Goal: Transaction & Acquisition: Obtain resource

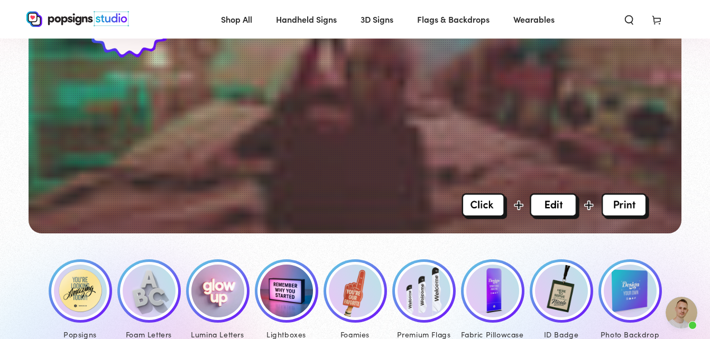
scroll to position [264, 0]
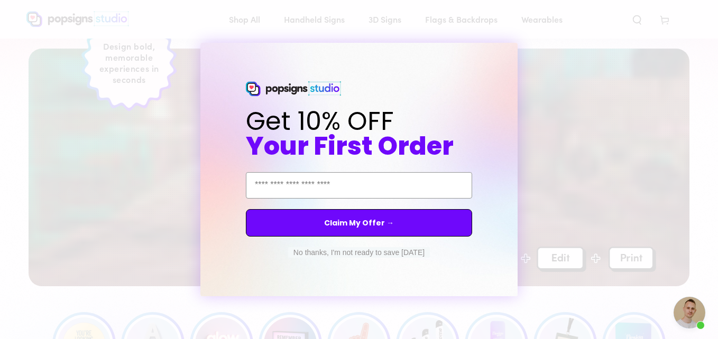
click at [362, 255] on button "No thanks, I'm not ready to save today" at bounding box center [359, 252] width 142 height 11
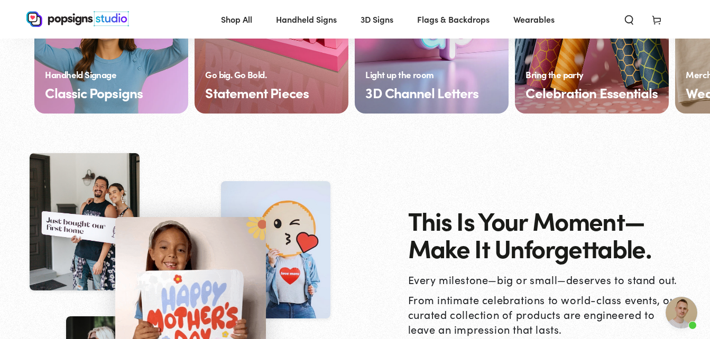
scroll to position [846, 0]
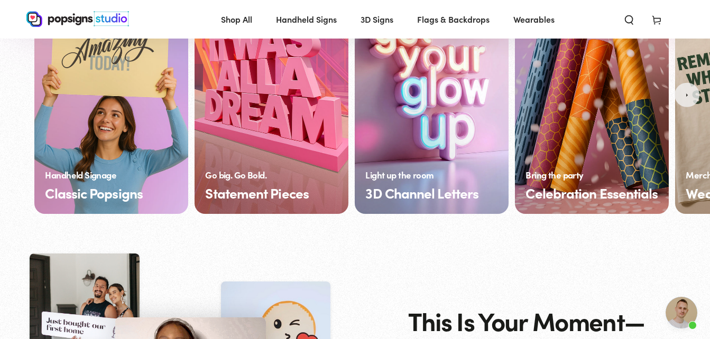
click at [690, 94] on button "Next" at bounding box center [687, 94] width 25 height 25
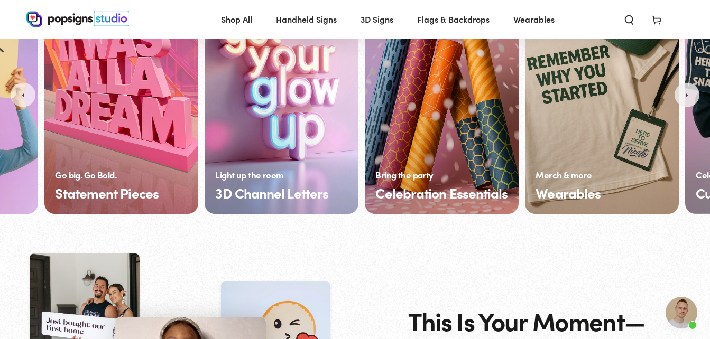
scroll to position [0, 158]
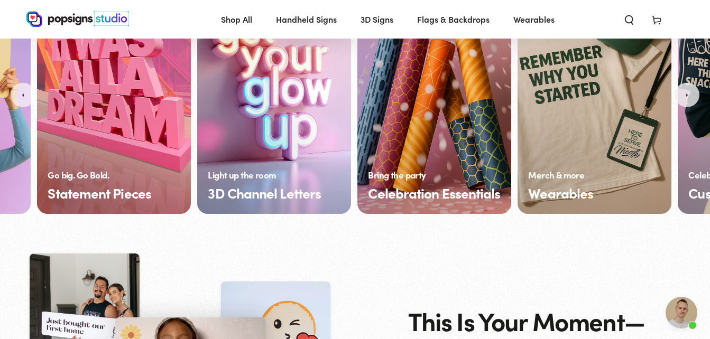
click at [689, 93] on button "Next" at bounding box center [687, 94] width 25 height 25
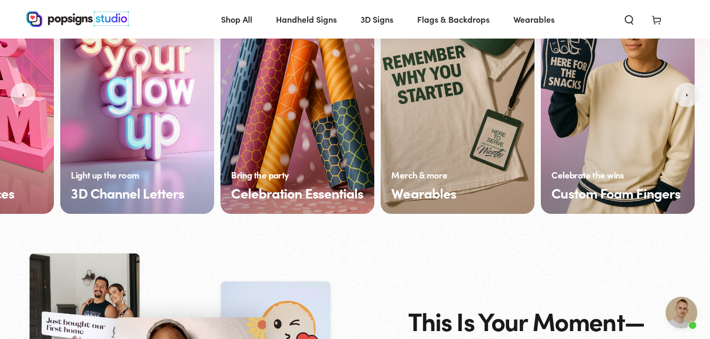
scroll to position [0, 297]
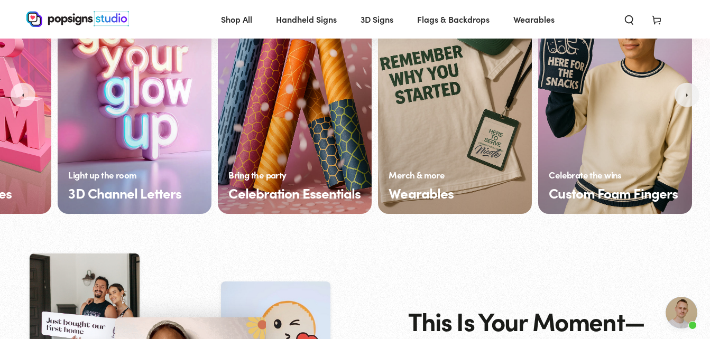
click at [689, 93] on button "Next" at bounding box center [687, 94] width 25 height 25
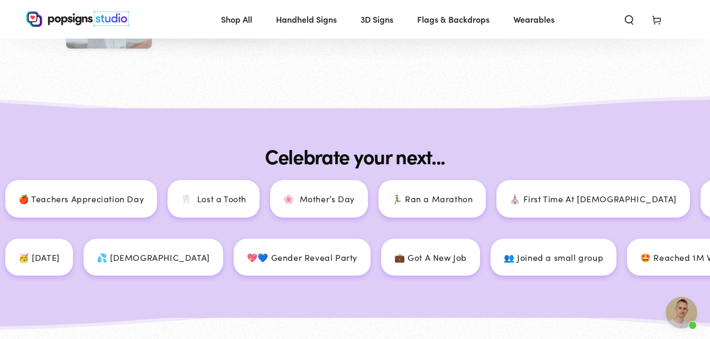
scroll to position [1163, 0]
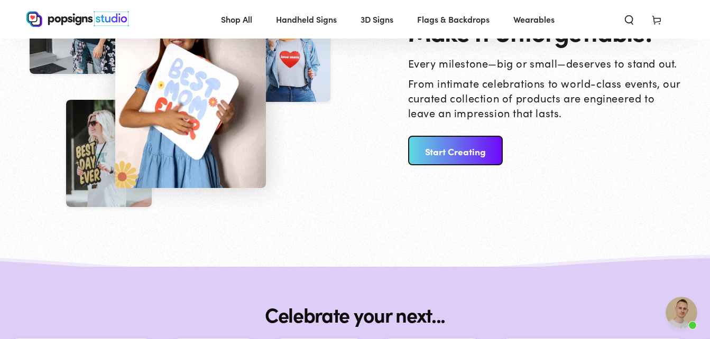
click at [469, 147] on link "Start Creating" at bounding box center [455, 151] width 95 height 30
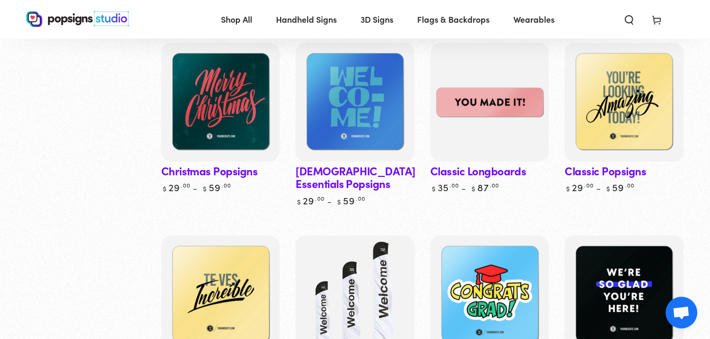
scroll to position [476, 0]
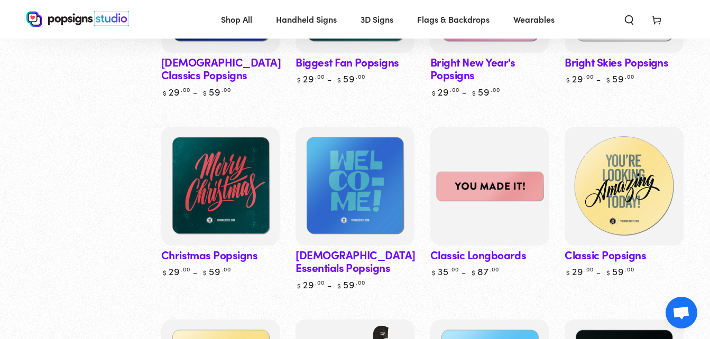
click at [617, 228] on img at bounding box center [624, 186] width 122 height 122
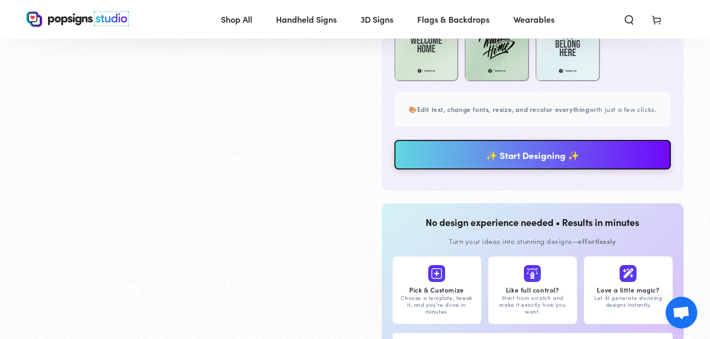
scroll to position [846, 0]
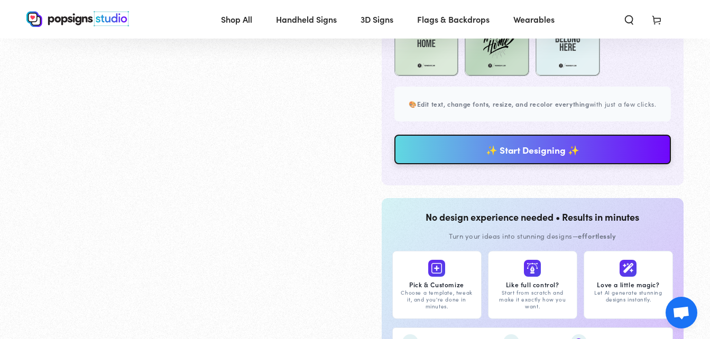
click at [523, 160] on link "✨ Start Designing ✨" at bounding box center [532, 150] width 277 height 30
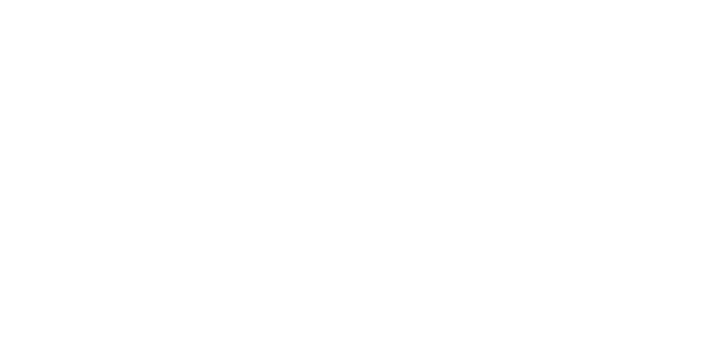
scroll to position [0, 0]
type textarea "An ancient tree with a door leading to a magical world"
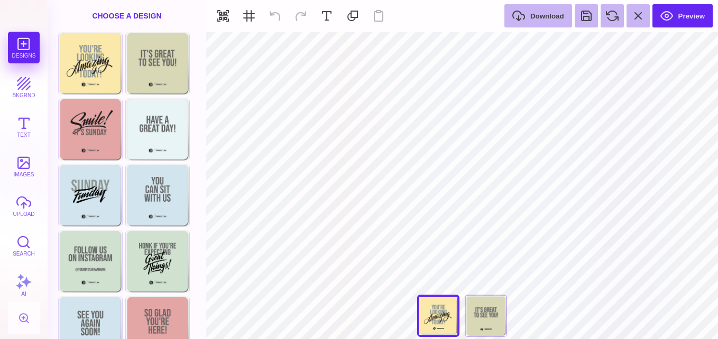
type input "#8F9895"
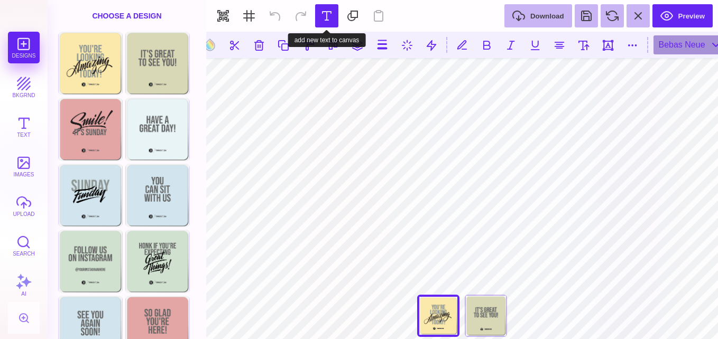
click at [325, 17] on button at bounding box center [326, 15] width 23 height 23
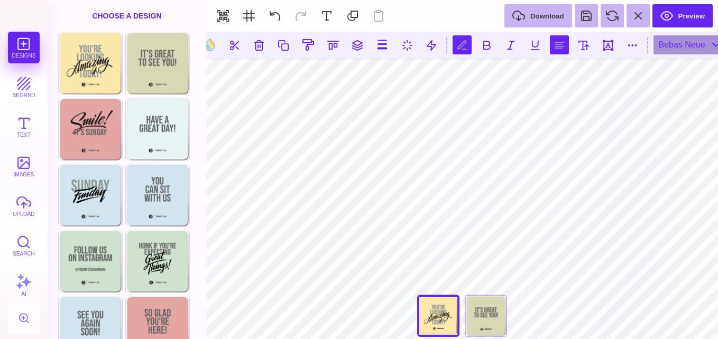
type textarea "**********"
click at [560, 46] on button at bounding box center [559, 44] width 19 height 19
click at [559, 53] on button at bounding box center [559, 44] width 19 height 19
click at [560, 46] on button at bounding box center [559, 44] width 19 height 19
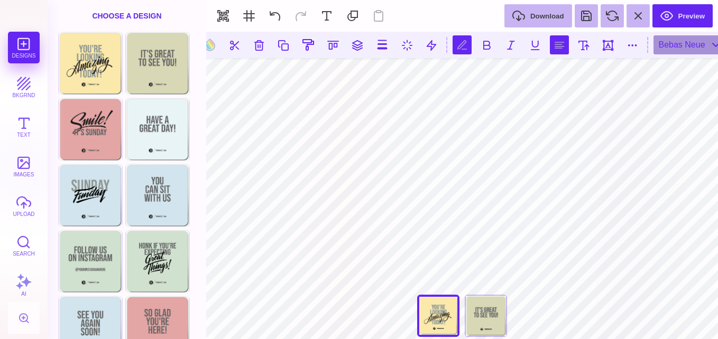
click at [560, 46] on button at bounding box center [559, 44] width 19 height 19
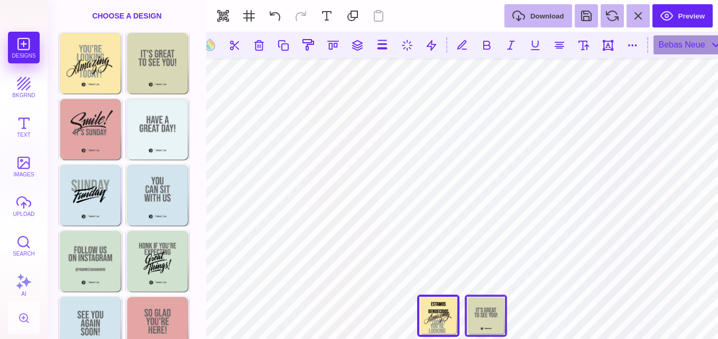
type input "#8F9895"
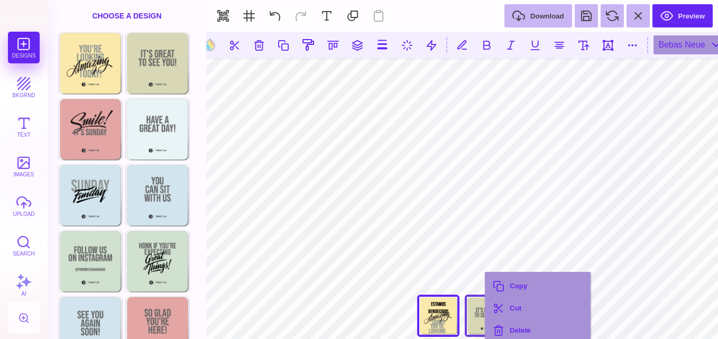
click at [485, 272] on div "Copy Cut Delete" at bounding box center [538, 308] width 106 height 72
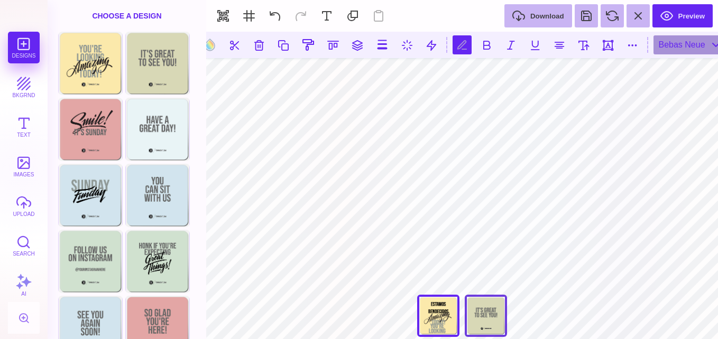
type textarea "*"
type textarea "**********"
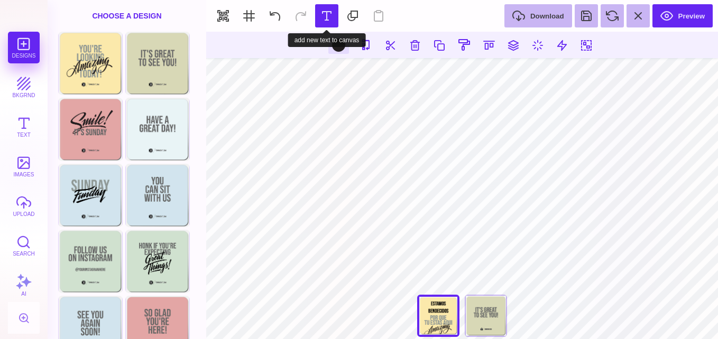
click at [322, 21] on button at bounding box center [326, 15] width 23 height 23
click at [329, 18] on button at bounding box center [326, 15] width 23 height 23
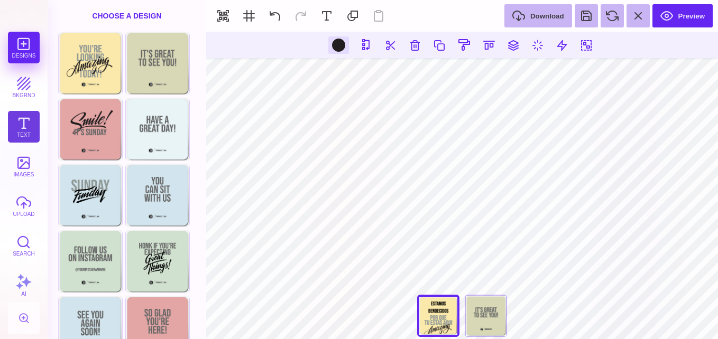
click at [25, 124] on button "Text" at bounding box center [24, 127] width 32 height 32
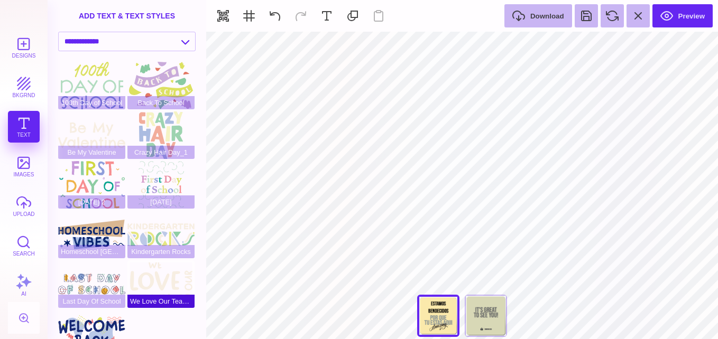
type input "#8F9895"
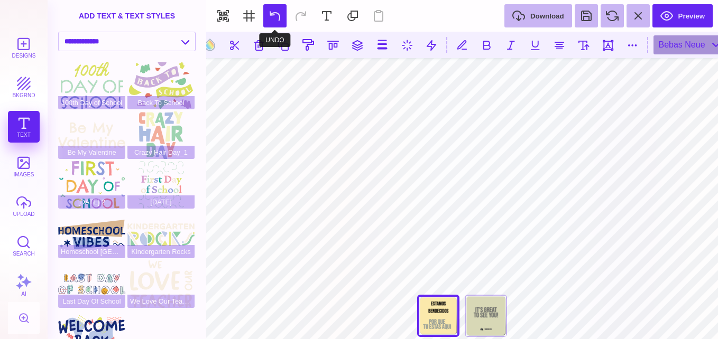
click at [273, 16] on button at bounding box center [274, 15] width 23 height 23
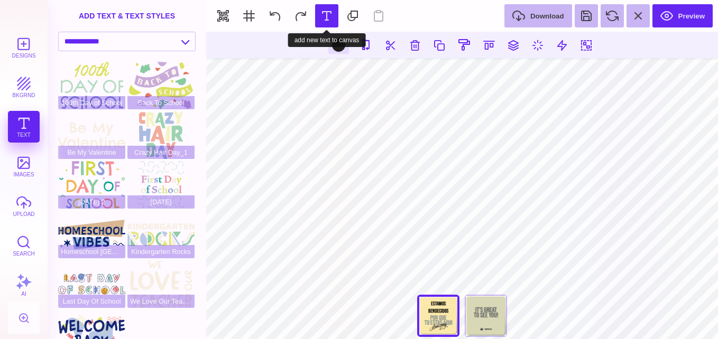
click at [326, 18] on button at bounding box center [326, 15] width 23 height 23
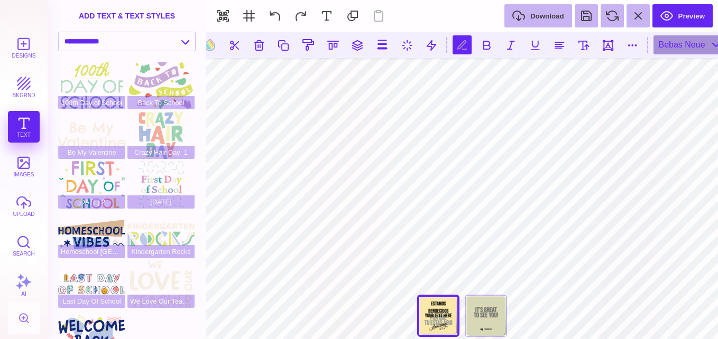
scroll to position [0, 1]
type textarea "*"
type textarea "*******"
click at [675, 43] on div "Bebas Neue" at bounding box center [689, 44] width 73 height 19
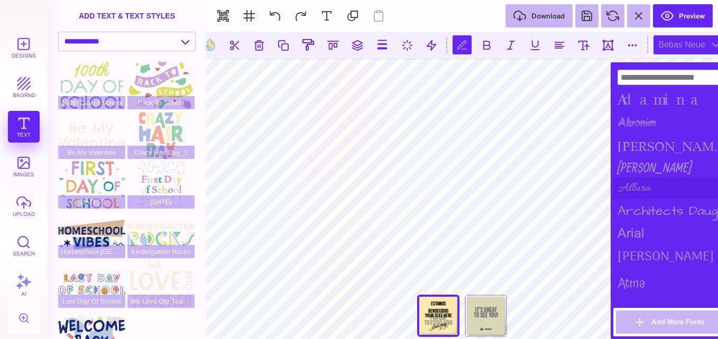
click at [646, 187] on div "Allura" at bounding box center [671, 189] width 116 height 22
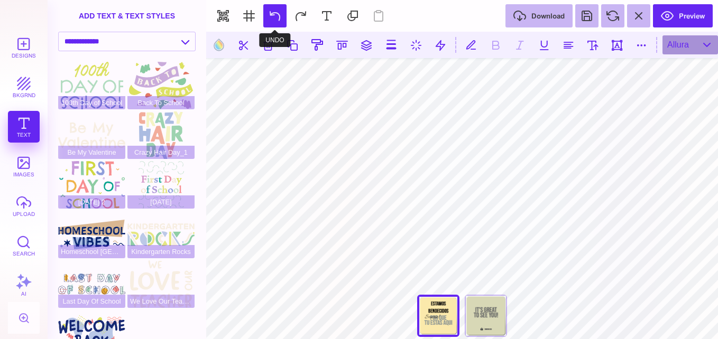
click at [282, 18] on button at bounding box center [274, 15] width 23 height 23
click at [293, 17] on button at bounding box center [300, 15] width 23 height 23
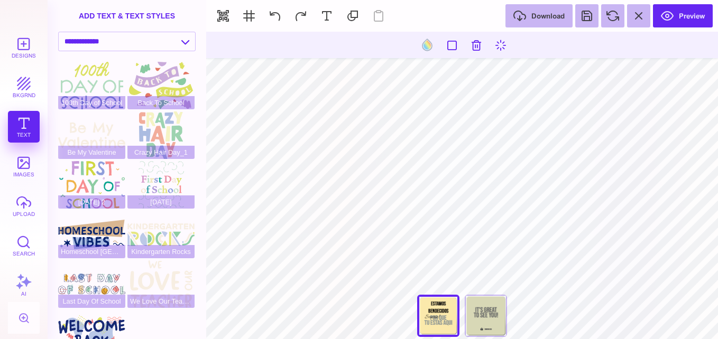
type input "#000000"
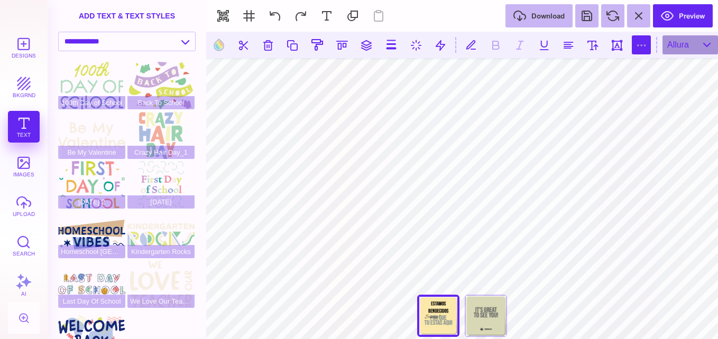
click at [646, 46] on button at bounding box center [641, 44] width 19 height 19
type input "*"
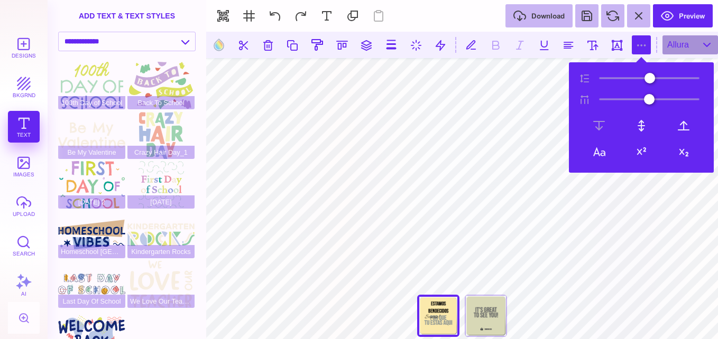
click at [644, 47] on button at bounding box center [641, 44] width 19 height 19
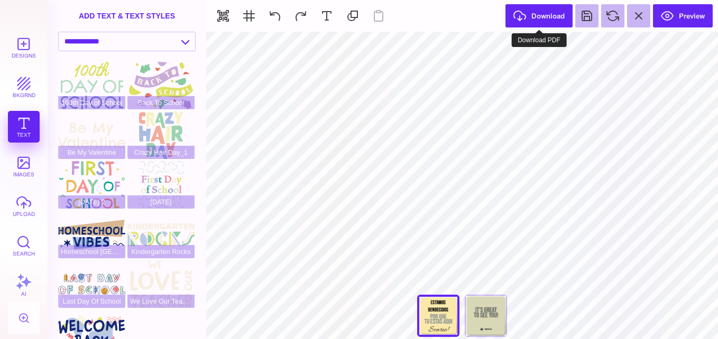
click at [544, 18] on button "Download" at bounding box center [538, 15] width 67 height 23
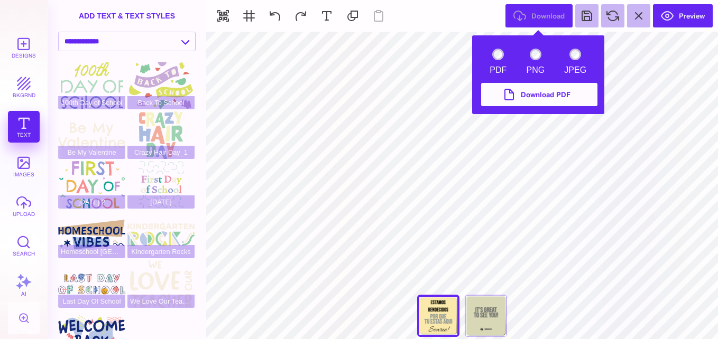
click at [529, 89] on button "Download PDF" at bounding box center [539, 94] width 116 height 23
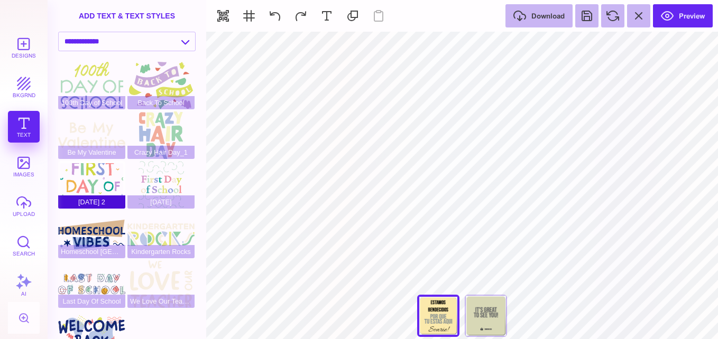
click at [106, 177] on div "First Day Of School 2" at bounding box center [91, 185] width 67 height 48
type input "#C79AD9"
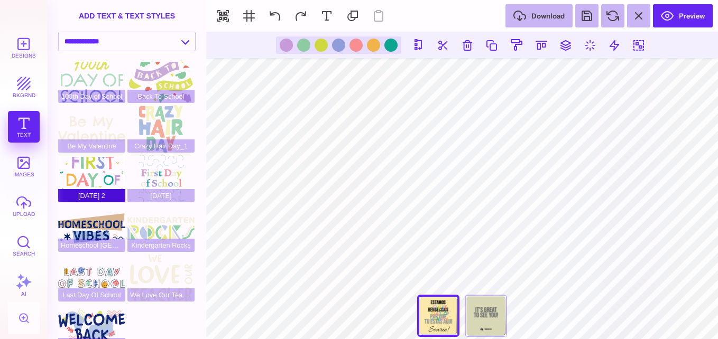
scroll to position [0, 0]
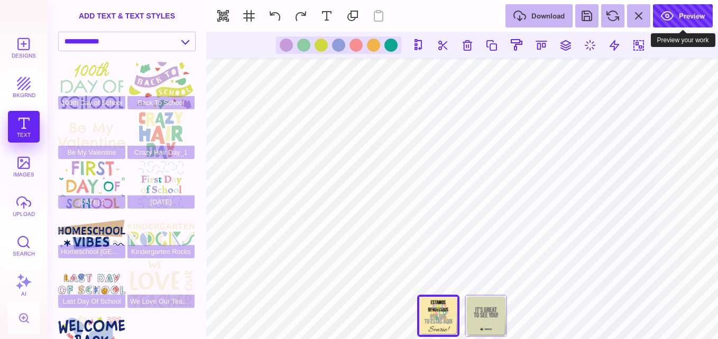
click at [685, 13] on button "Preview" at bounding box center [683, 15] width 60 height 23
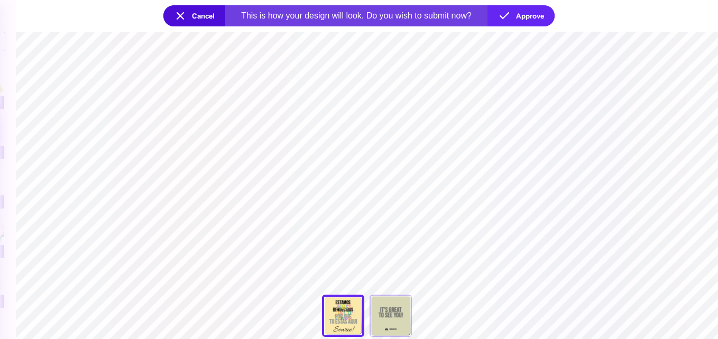
click at [195, 17] on button "Cancel" at bounding box center [194, 15] width 62 height 21
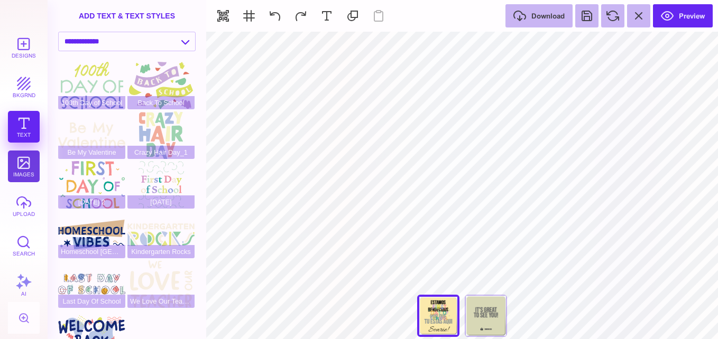
click at [27, 169] on button "images" at bounding box center [24, 167] width 32 height 32
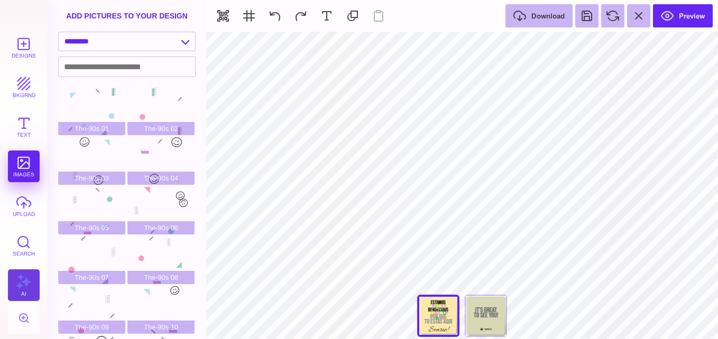
click at [24, 286] on button "AI" at bounding box center [24, 286] width 32 height 32
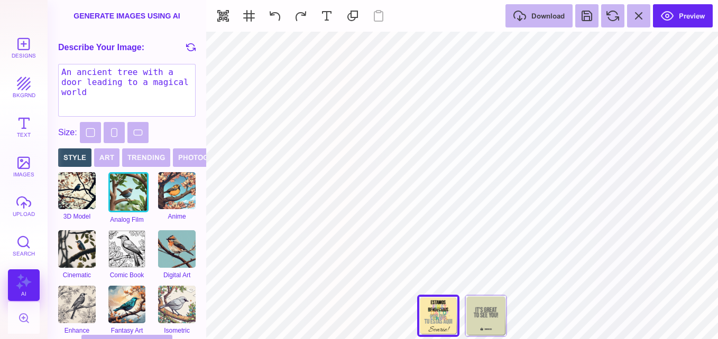
click at [143, 193] on img at bounding box center [128, 192] width 41 height 41
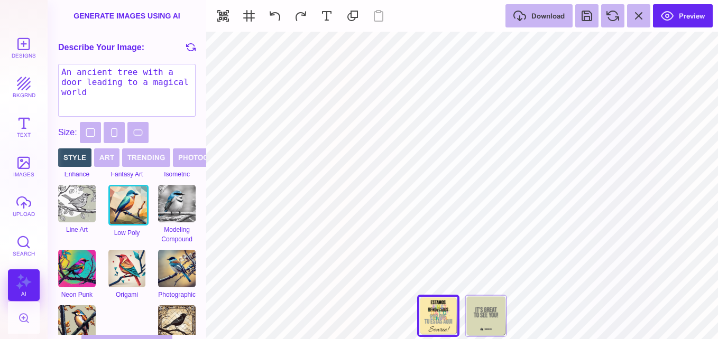
click at [116, 193] on img at bounding box center [128, 205] width 41 height 41
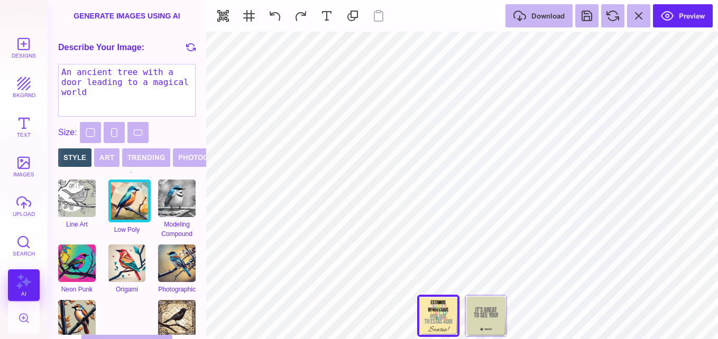
scroll to position [153, 0]
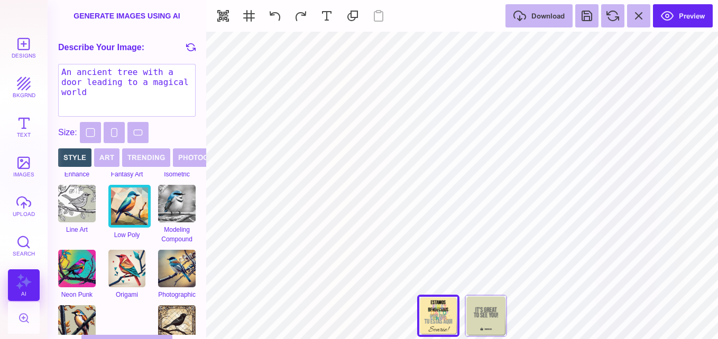
click at [451, 310] on div "***** **** Front Back" at bounding box center [462, 319] width 106 height 48
click at [495, 311] on div "Back" at bounding box center [486, 316] width 42 height 42
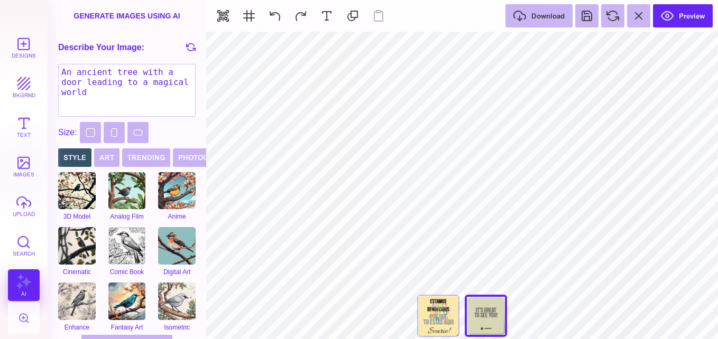
scroll to position [106, 0]
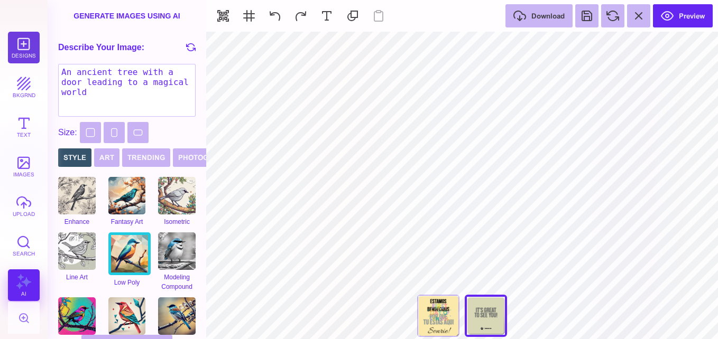
click at [26, 53] on button "Designs" at bounding box center [24, 48] width 32 height 32
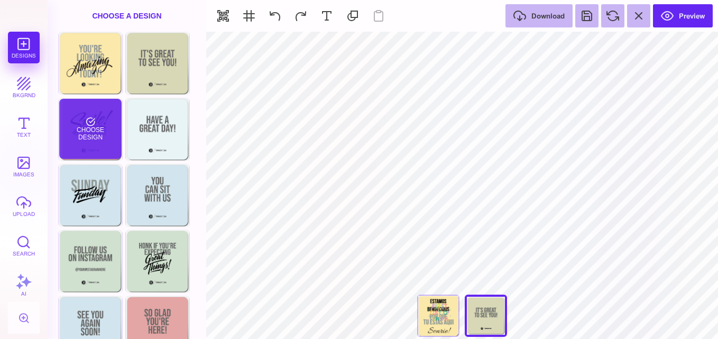
click at [99, 124] on div "Choose Design" at bounding box center [90, 129] width 62 height 60
type input "****"
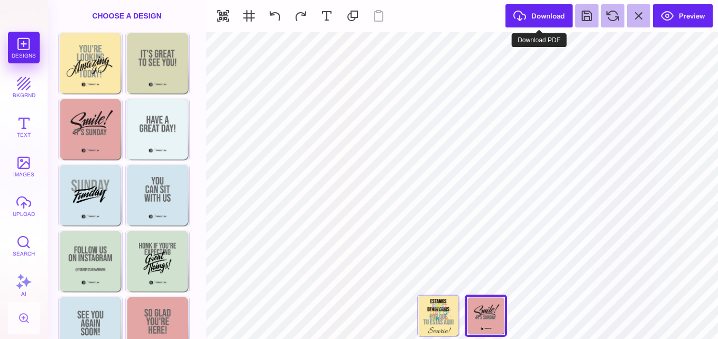
click at [556, 14] on button "Download" at bounding box center [538, 15] width 67 height 23
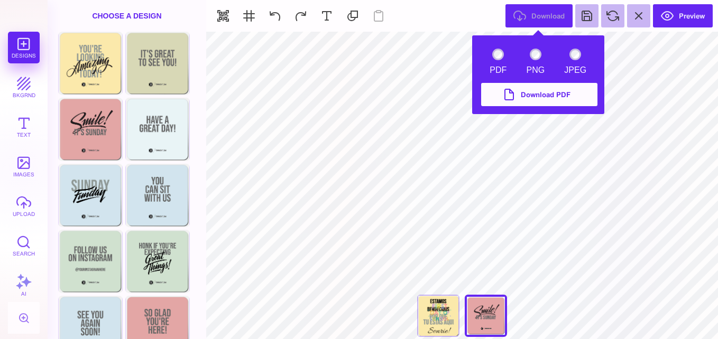
click at [552, 90] on button "Download PDF" at bounding box center [539, 94] width 116 height 23
